Goal: Task Accomplishment & Management: Manage account settings

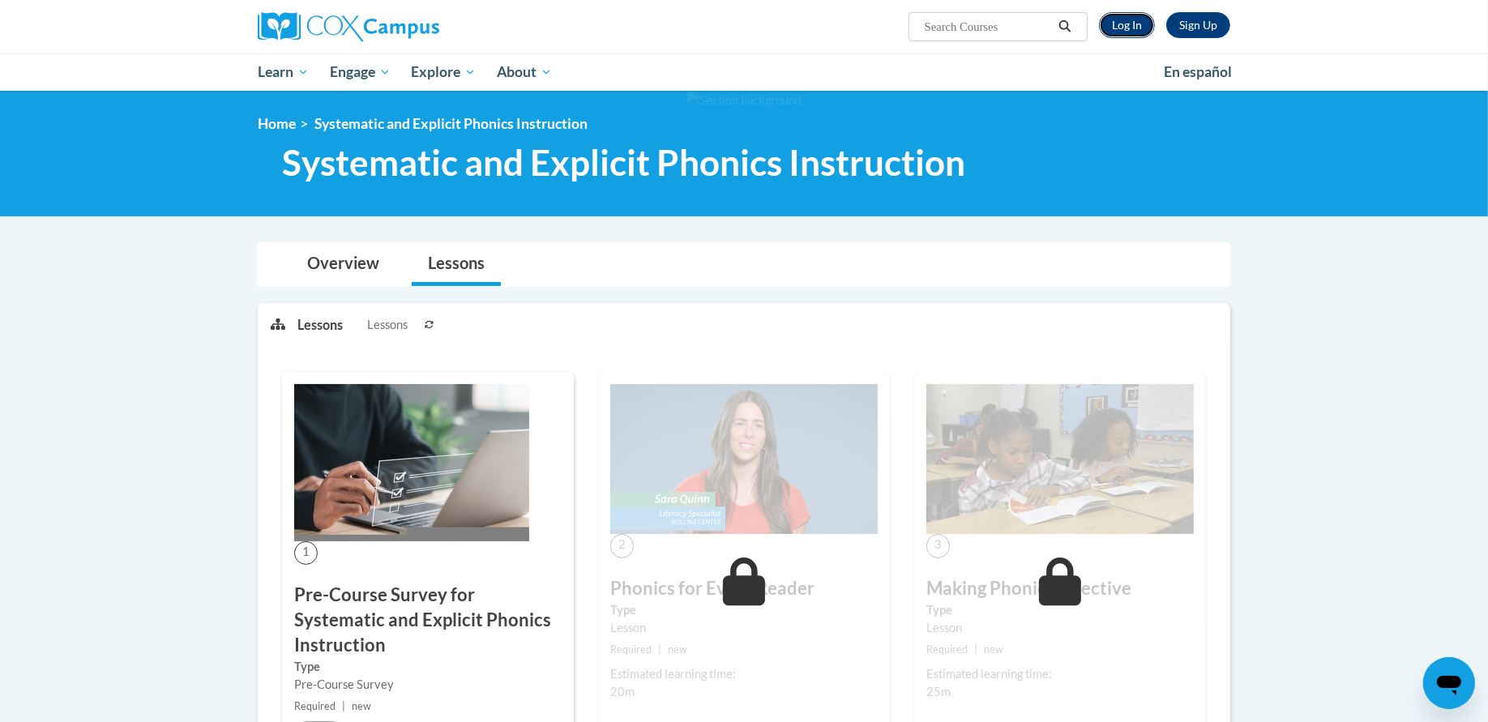
click at [1121, 34] on link "Log In" at bounding box center [1127, 25] width 56 height 26
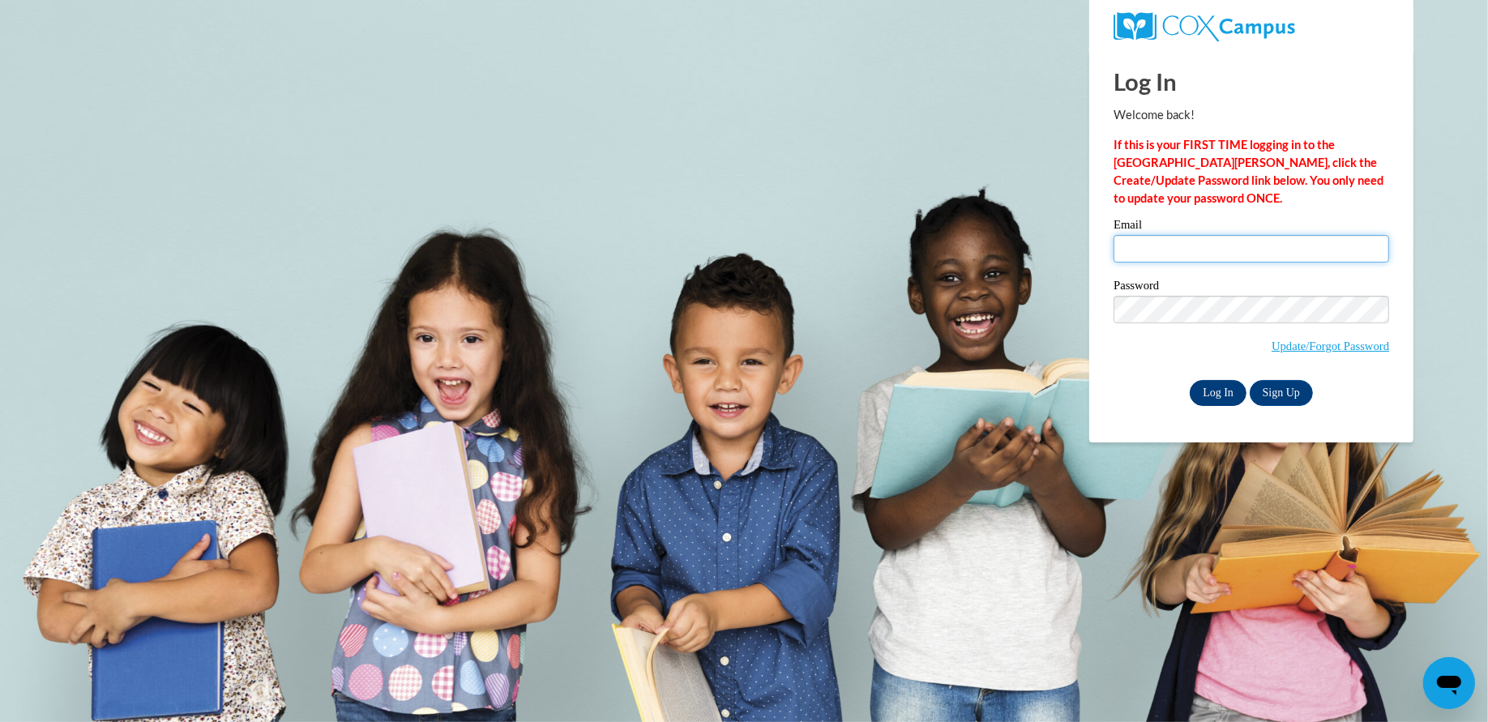
type input "katewill@hssdschools.org"
click at [1227, 394] on input "Log In" at bounding box center [1218, 393] width 57 height 26
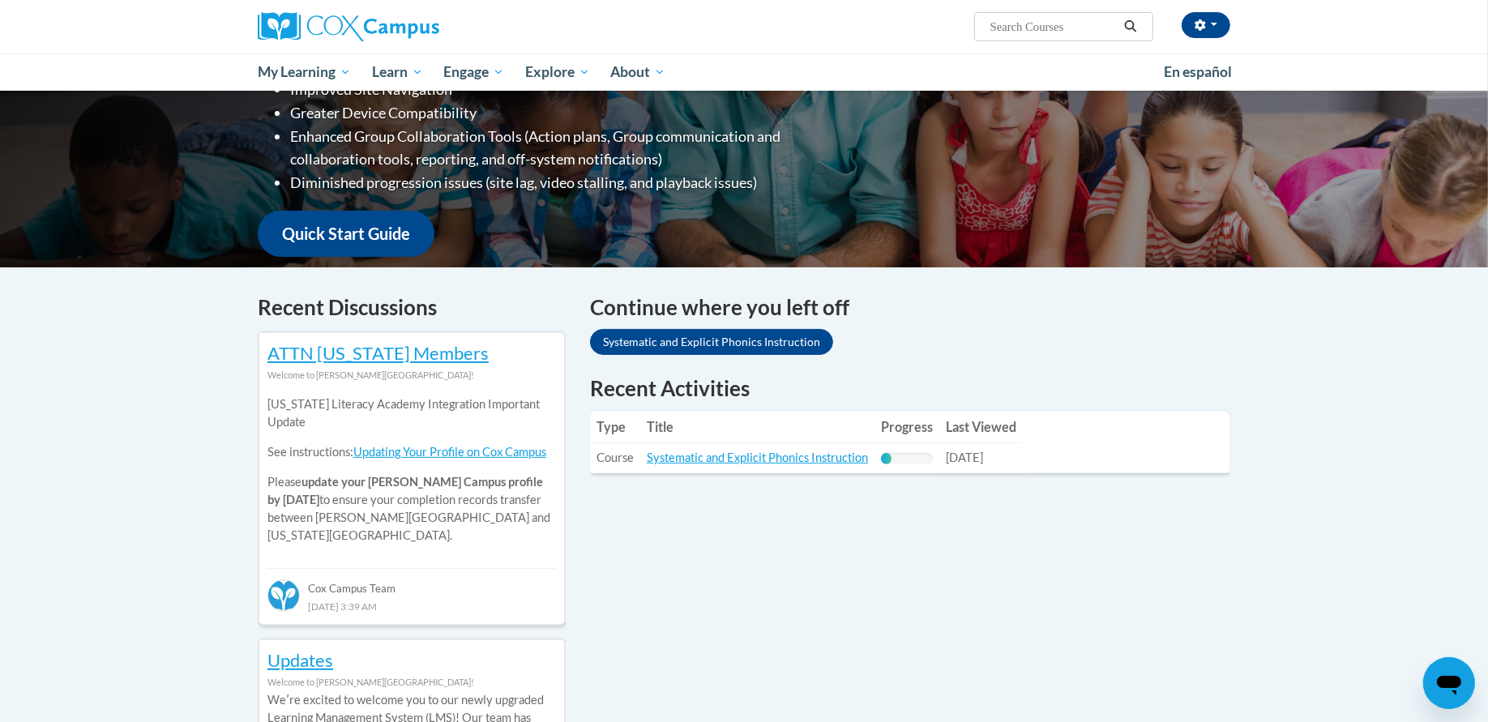
scroll to position [306, 0]
